Goal: Find specific page/section: Find specific page/section

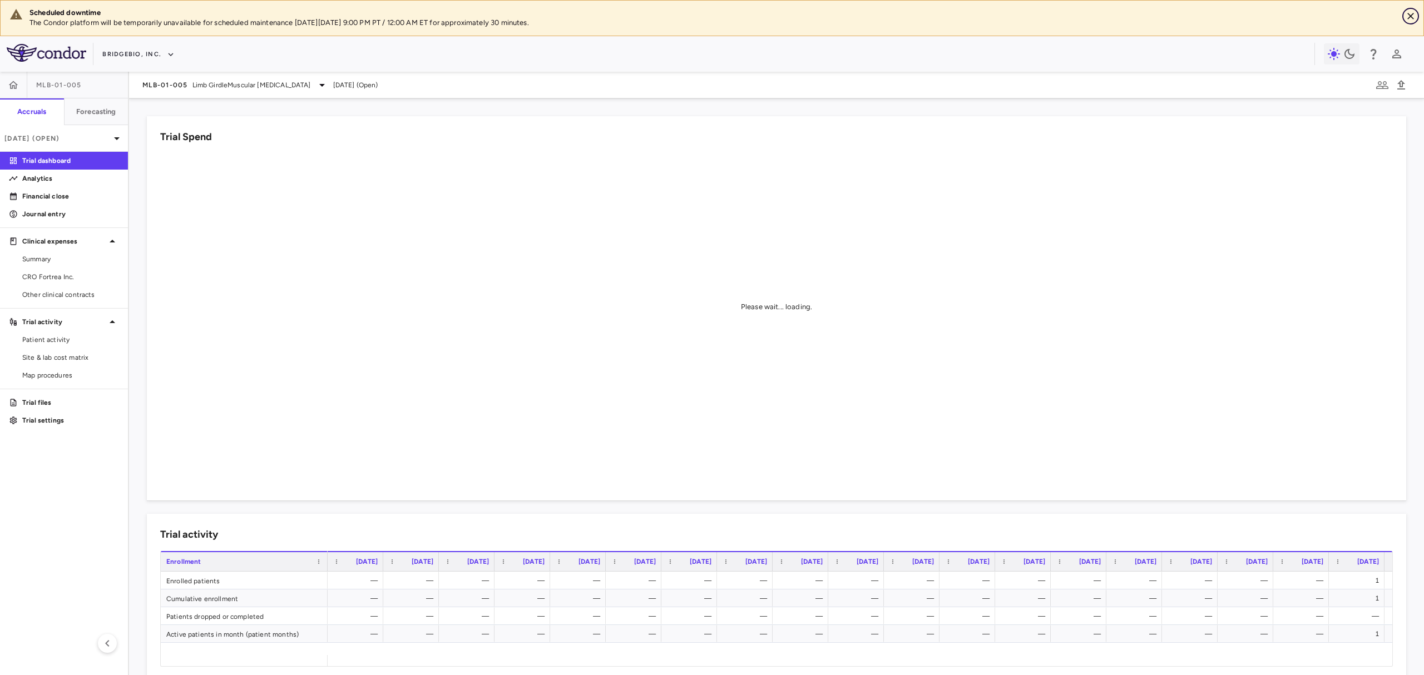
click at [1408, 18] on icon "Close" at bounding box center [1410, 16] width 7 height 7
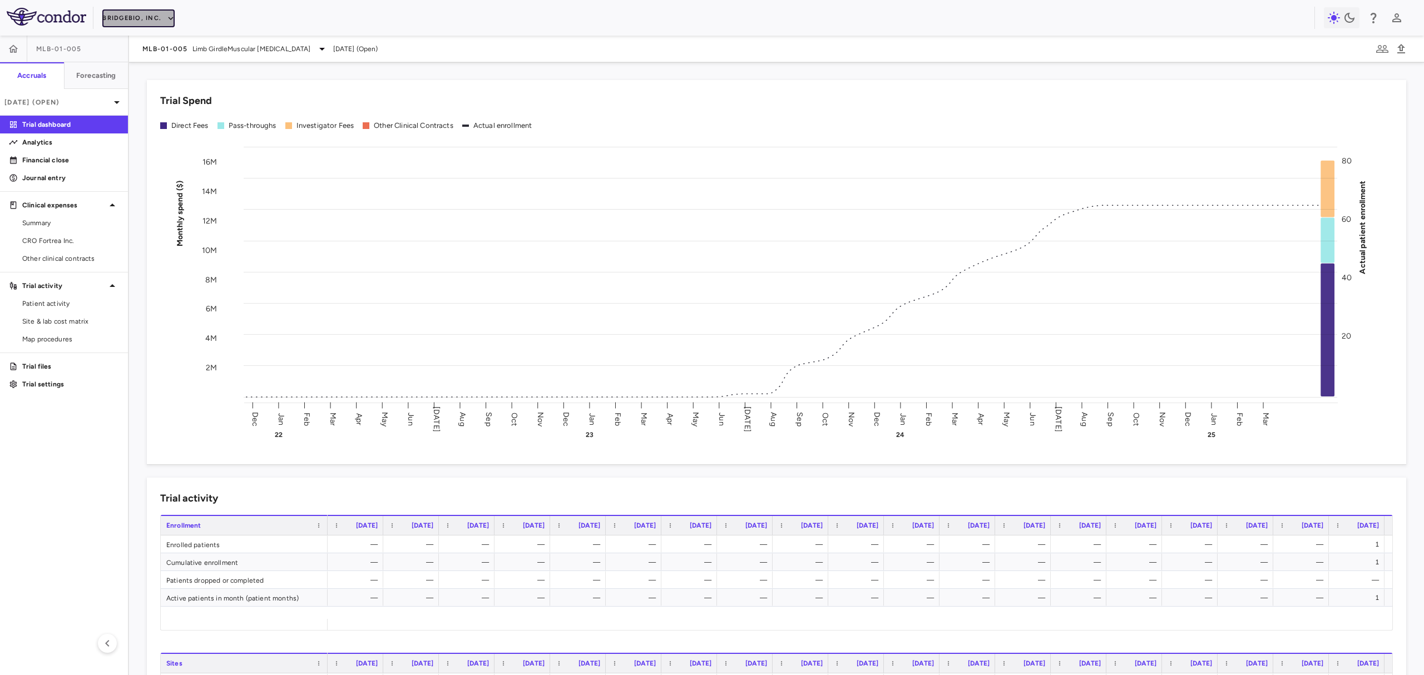
click at [133, 21] on button "BridgeBio, Inc." at bounding box center [138, 18] width 72 height 18
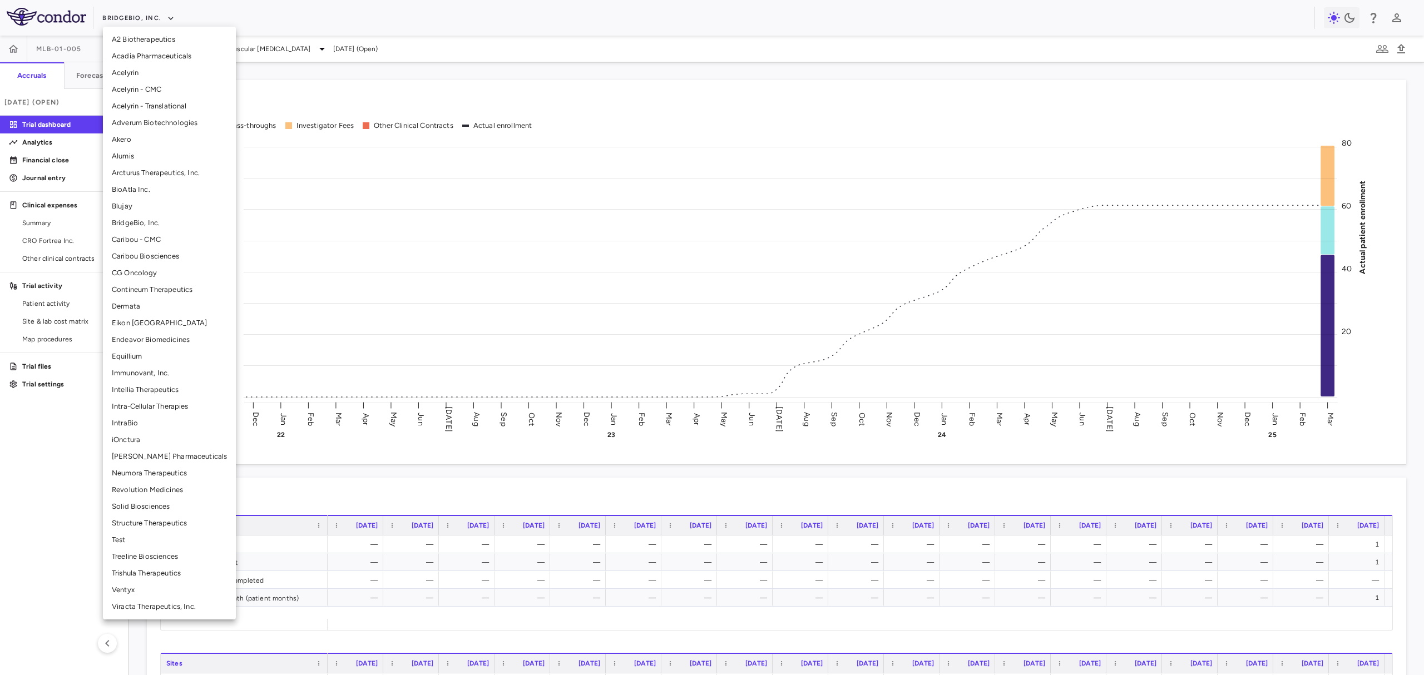
click at [243, 18] on div at bounding box center [712, 337] width 1424 height 675
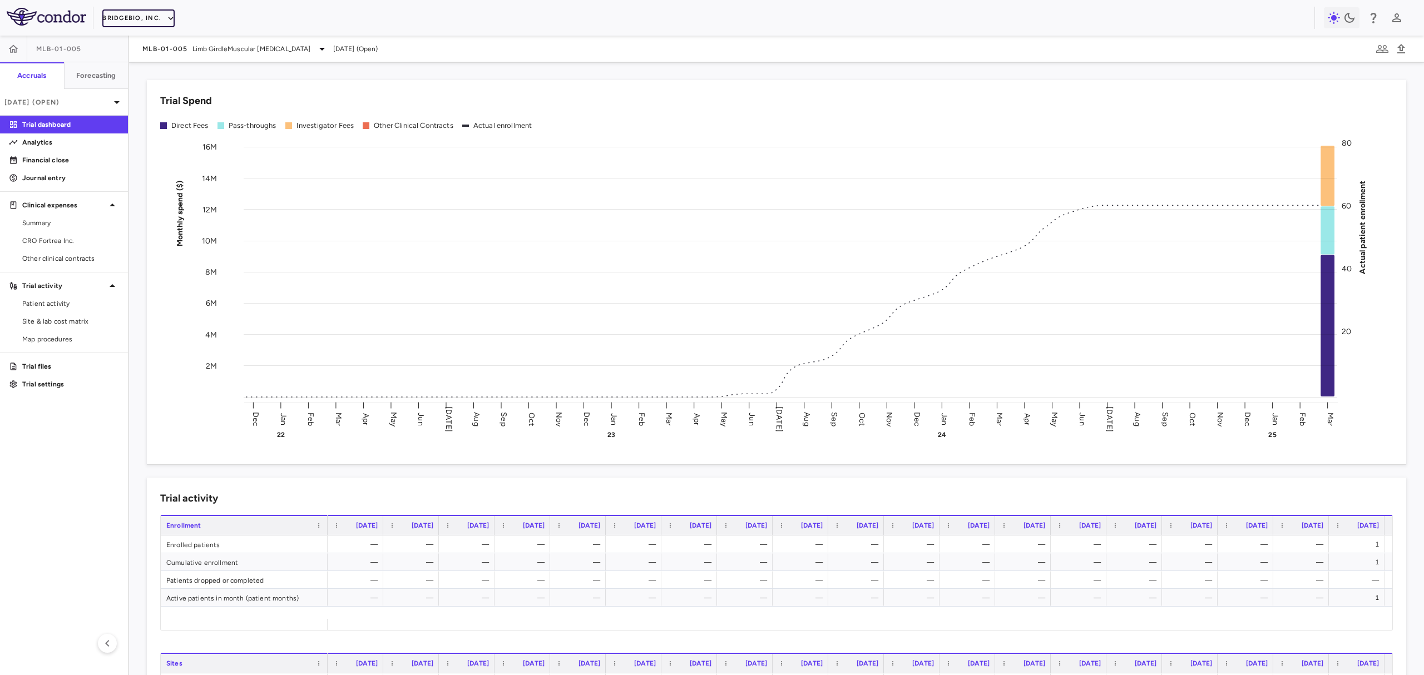
click at [166, 16] on icon "button" at bounding box center [171, 18] width 10 height 10
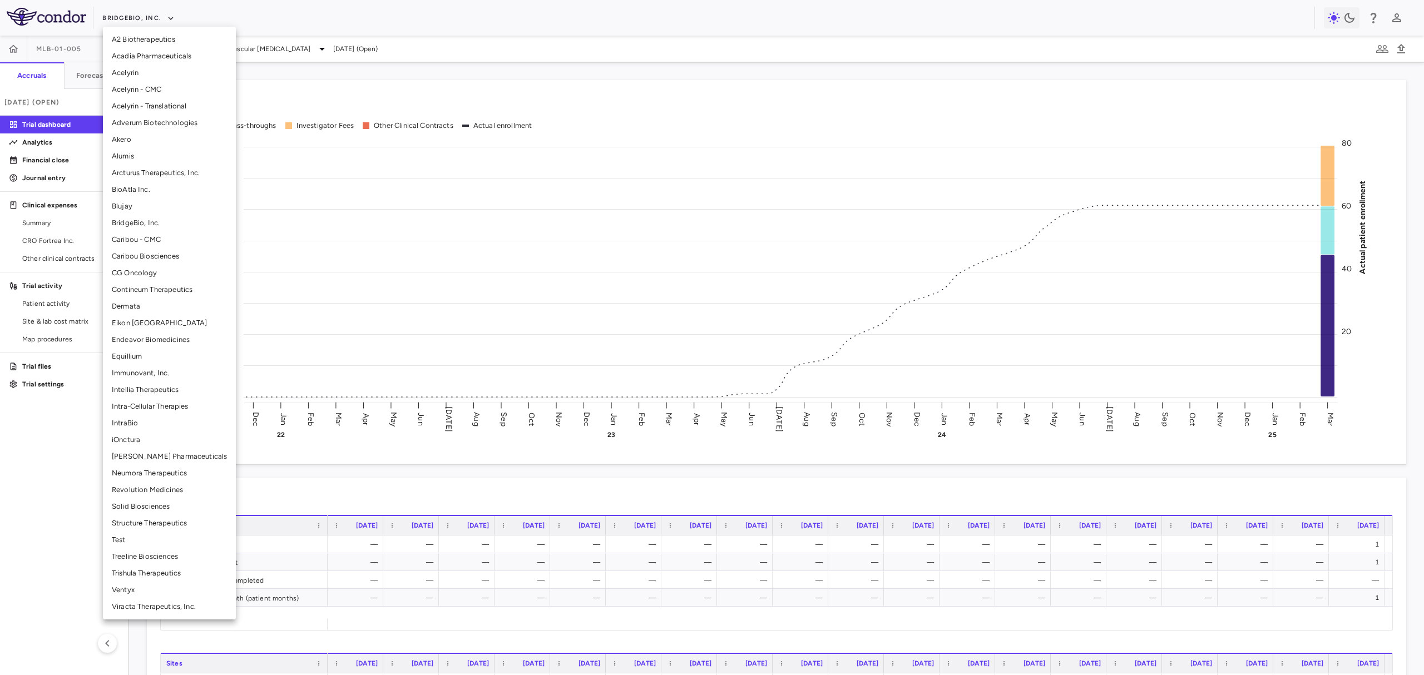
click at [174, 121] on li "Adverum Biotechnologies" at bounding box center [169, 123] width 133 height 17
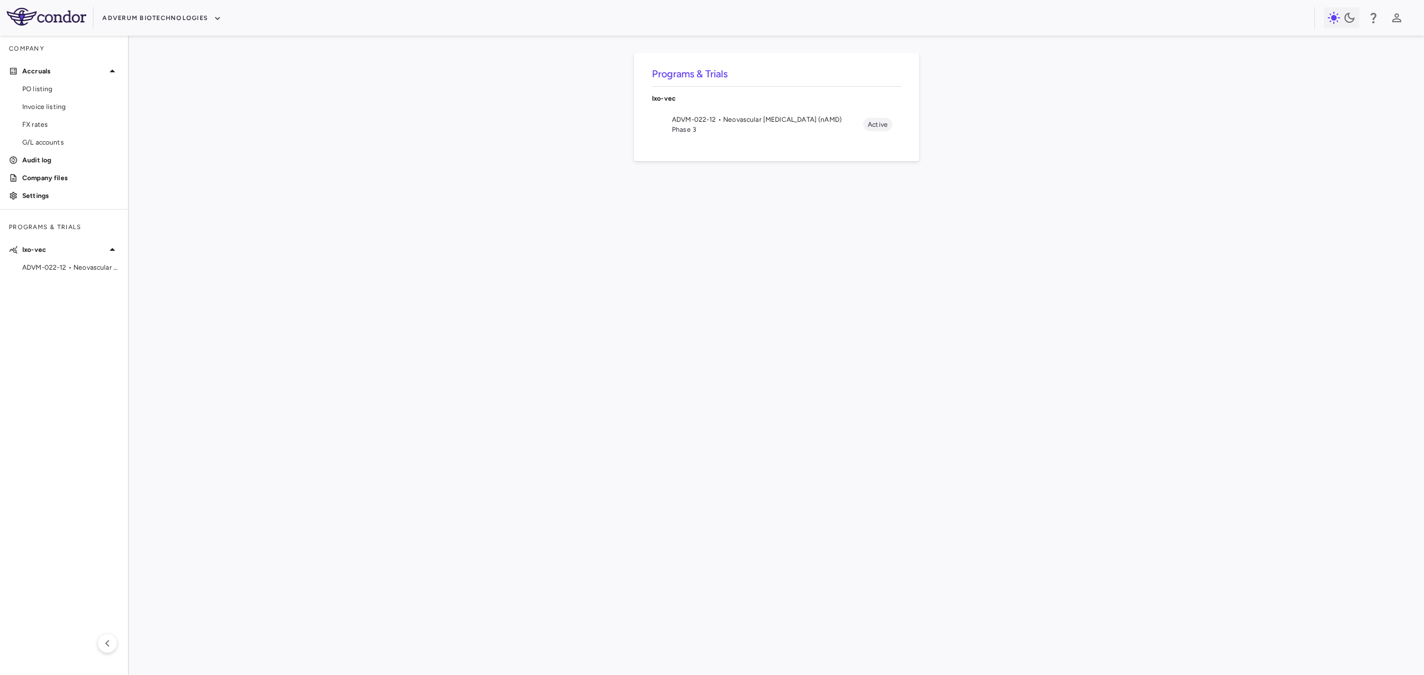
click at [753, 134] on span "Phase 3" at bounding box center [767, 130] width 191 height 10
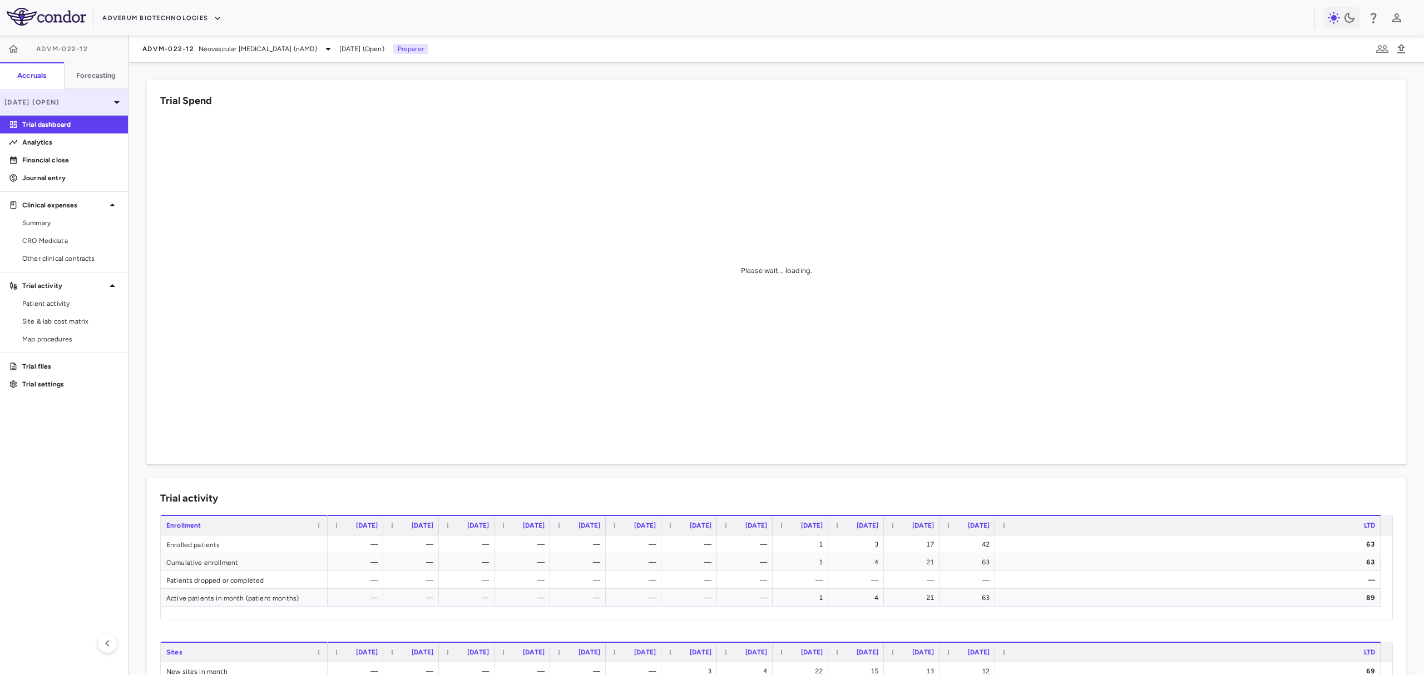
click at [118, 99] on icon at bounding box center [116, 102] width 13 height 13
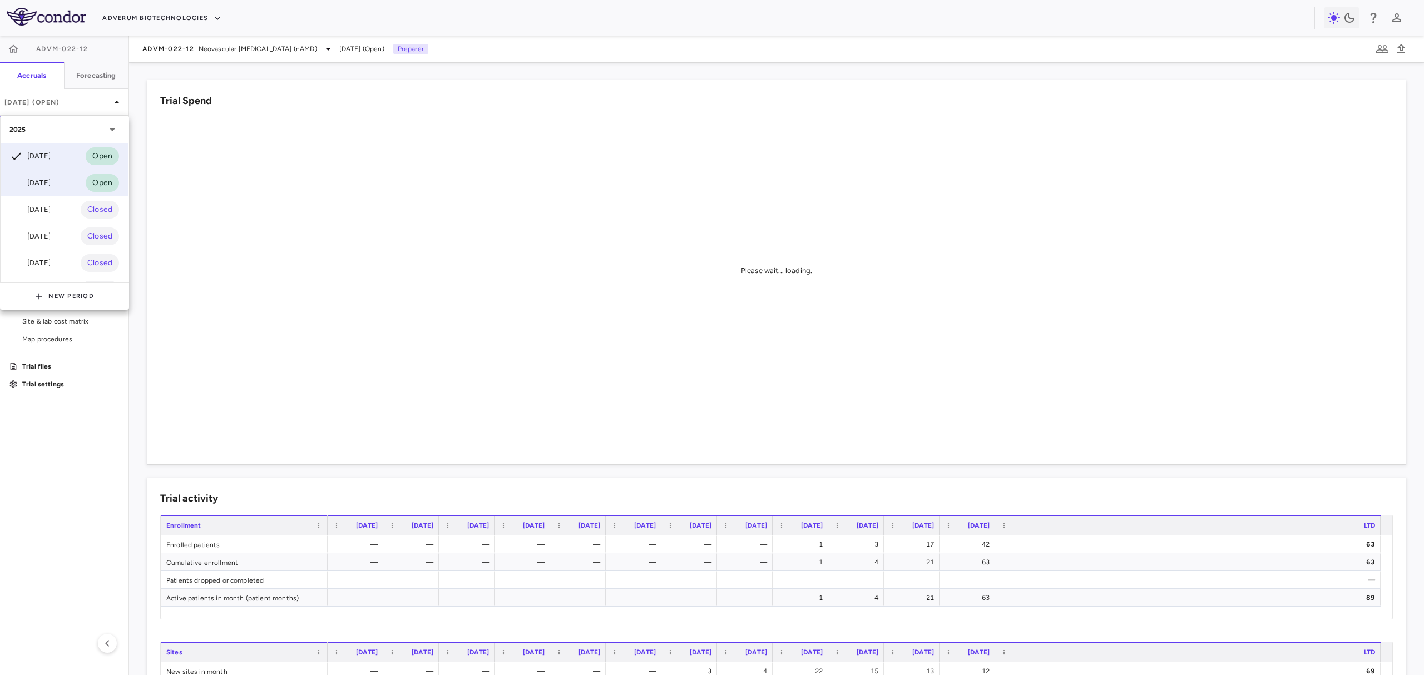
click at [79, 185] on div "[DATE] Open" at bounding box center [64, 183] width 127 height 27
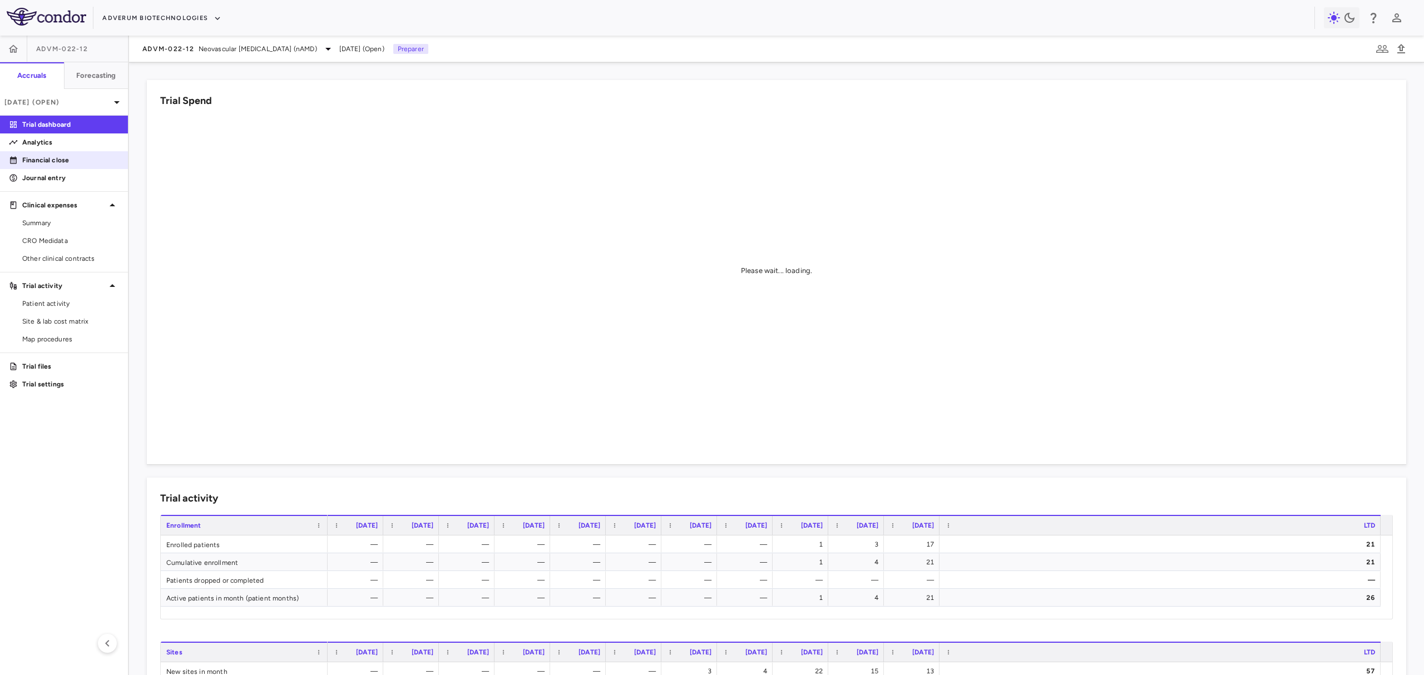
click at [55, 163] on p "Financial close" at bounding box center [70, 160] width 97 height 10
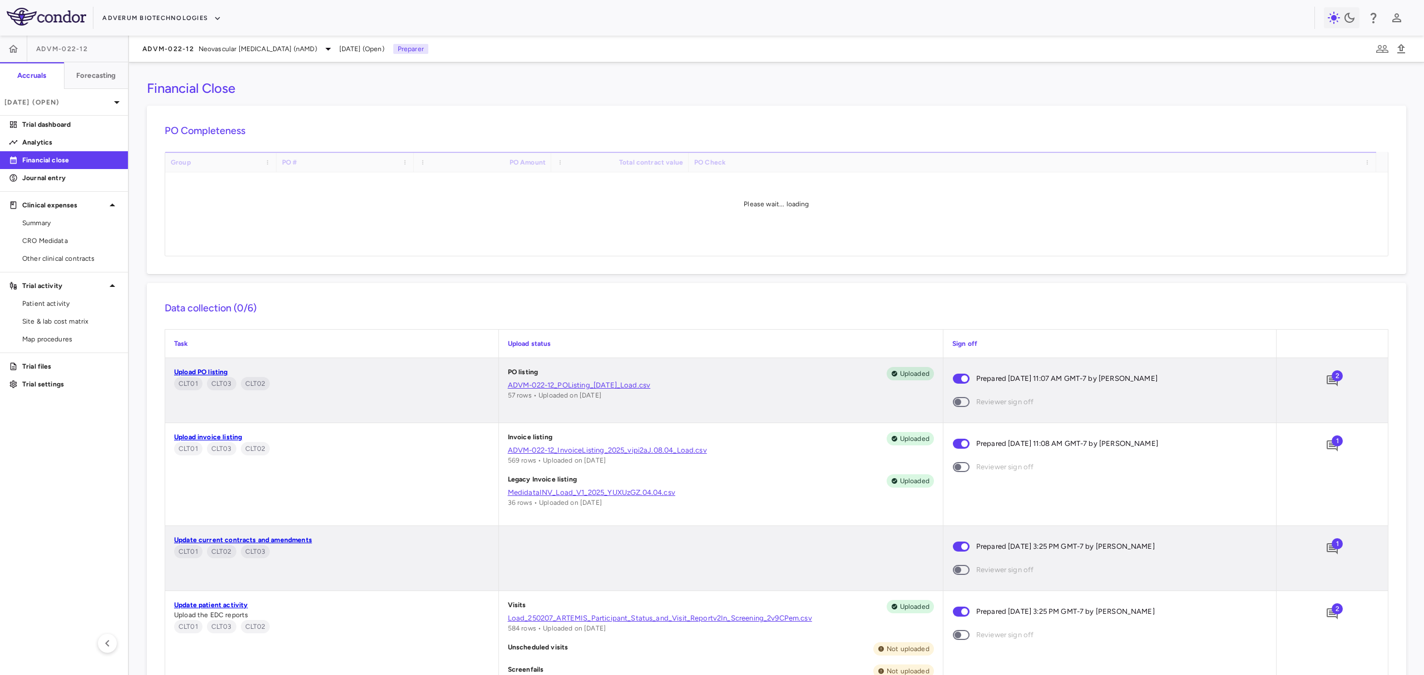
click at [1355, 92] on div "Financial Close" at bounding box center [776, 88] width 1259 height 17
drag, startPoint x: 1304, startPoint y: 92, endPoint x: 1229, endPoint y: 90, distance: 75.1
click at [1229, 90] on div "Financial Close" at bounding box center [776, 88] width 1259 height 17
drag, startPoint x: 1338, startPoint y: 76, endPoint x: 1269, endPoint y: 86, distance: 69.6
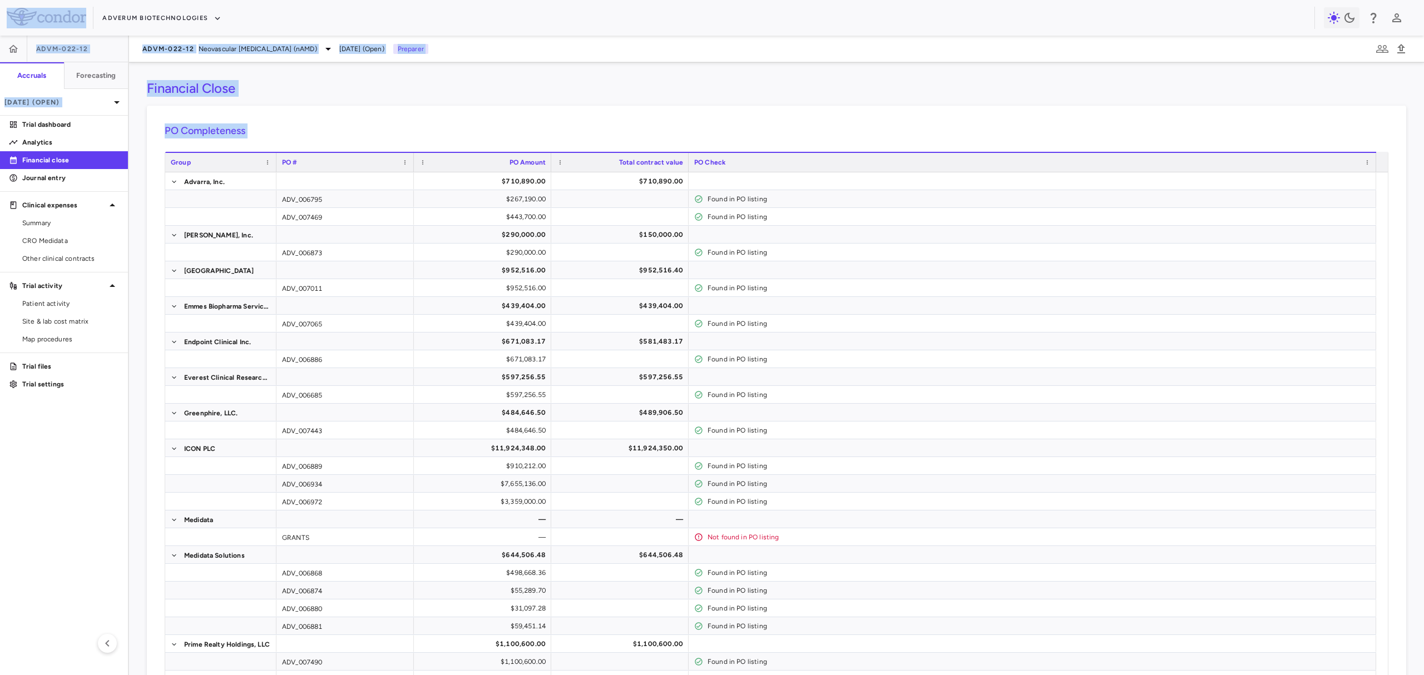
click at [924, 96] on div "Financial Close" at bounding box center [776, 88] width 1259 height 17
